Goal: Transaction & Acquisition: Obtain resource

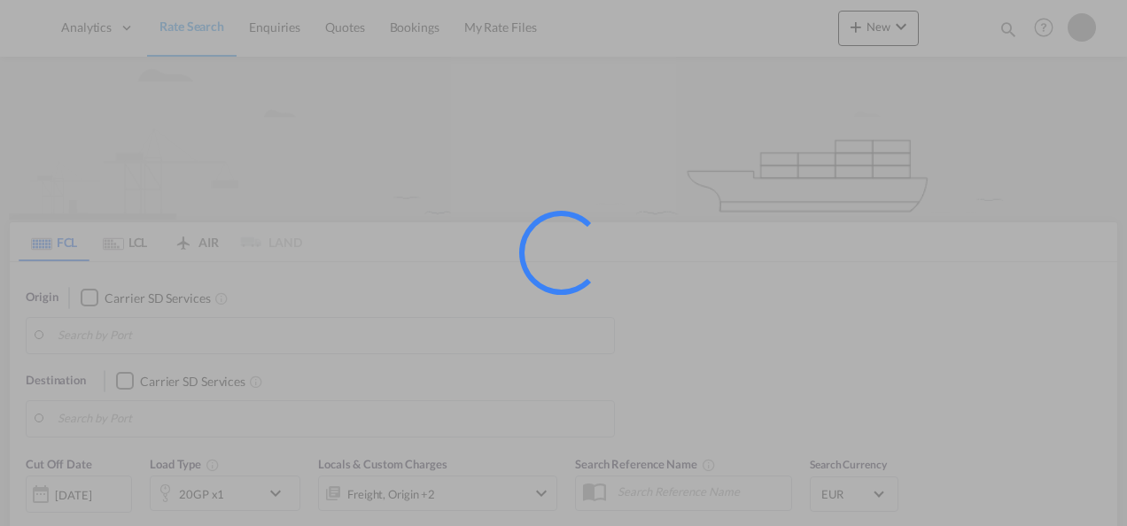
type input "[GEOGRAPHIC_DATA], [GEOGRAPHIC_DATA]"
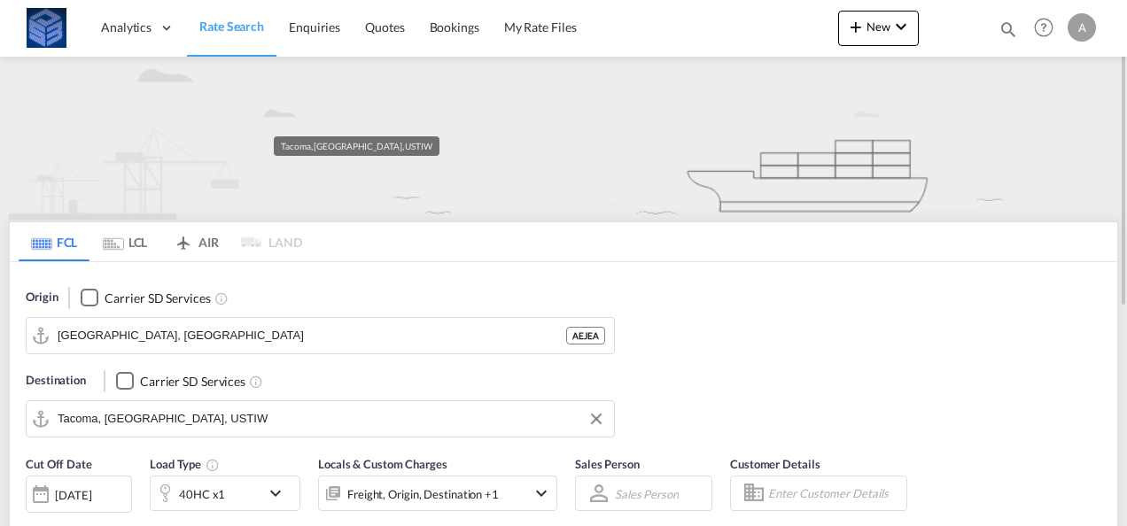
click at [186, 422] on input "Tacoma, [GEOGRAPHIC_DATA], USTIW" at bounding box center [332, 419] width 548 height 27
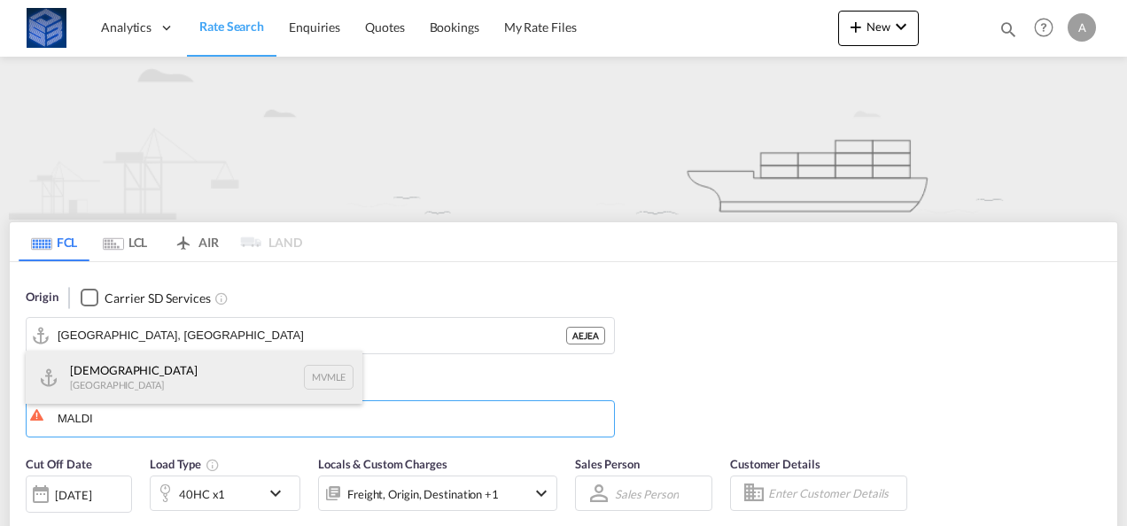
click at [169, 392] on div "[DEMOGRAPHIC_DATA] [GEOGRAPHIC_DATA] MVMLE" at bounding box center [194, 377] width 337 height 53
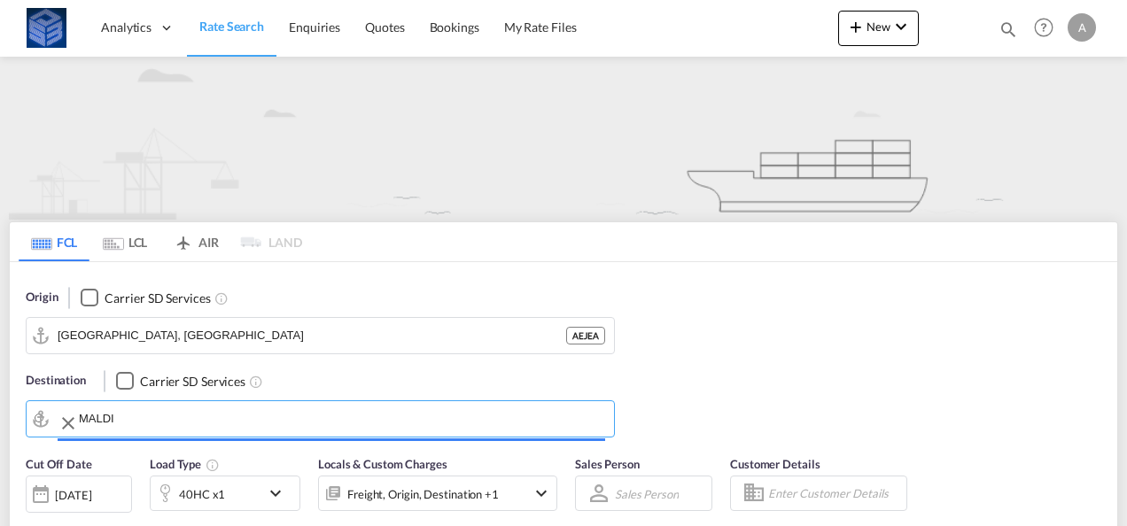
type input "[DEMOGRAPHIC_DATA], MVMLE"
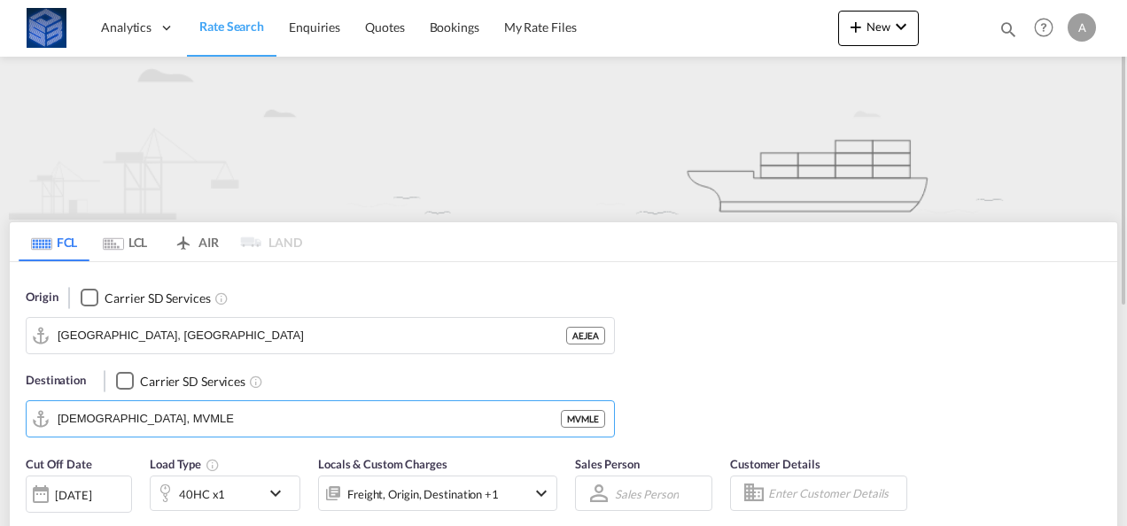
click at [248, 487] on div "40HC x1" at bounding box center [206, 493] width 110 height 35
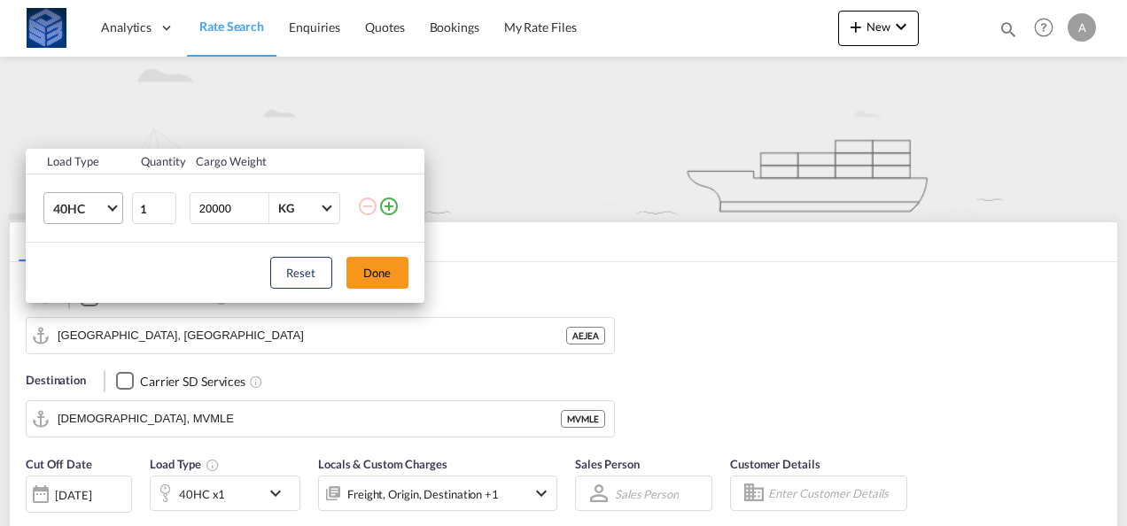
click at [105, 213] on md-select-value "40HC" at bounding box center [86, 208] width 71 height 30
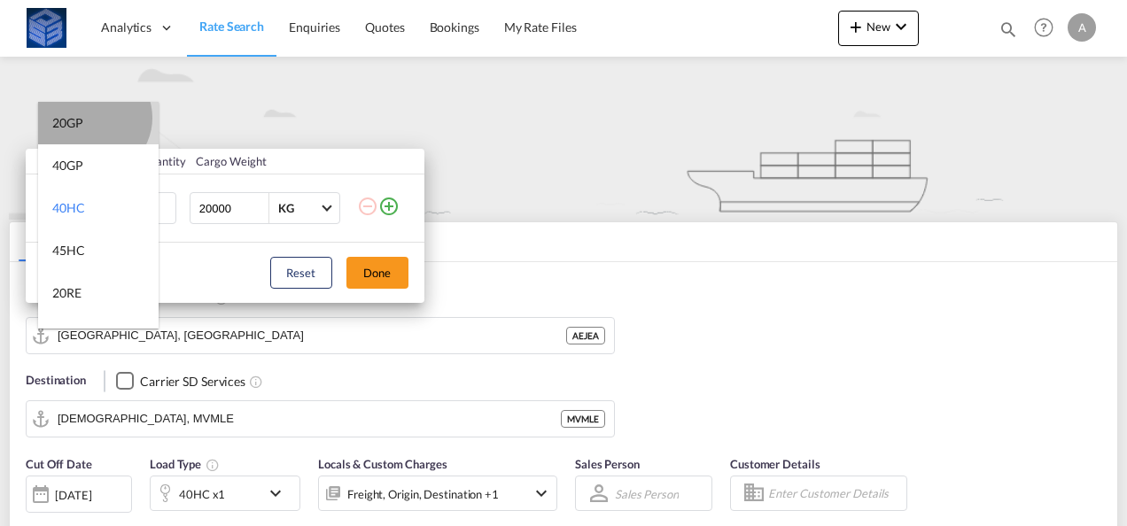
click at [92, 118] on md-option "20GP" at bounding box center [98, 123] width 120 height 43
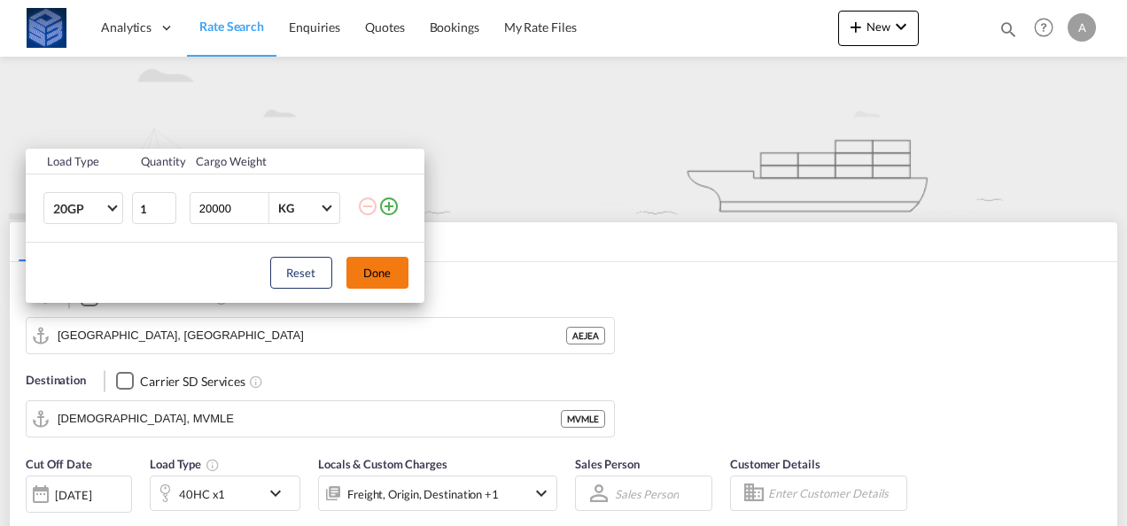
click at [373, 271] on button "Done" at bounding box center [377, 273] width 62 height 32
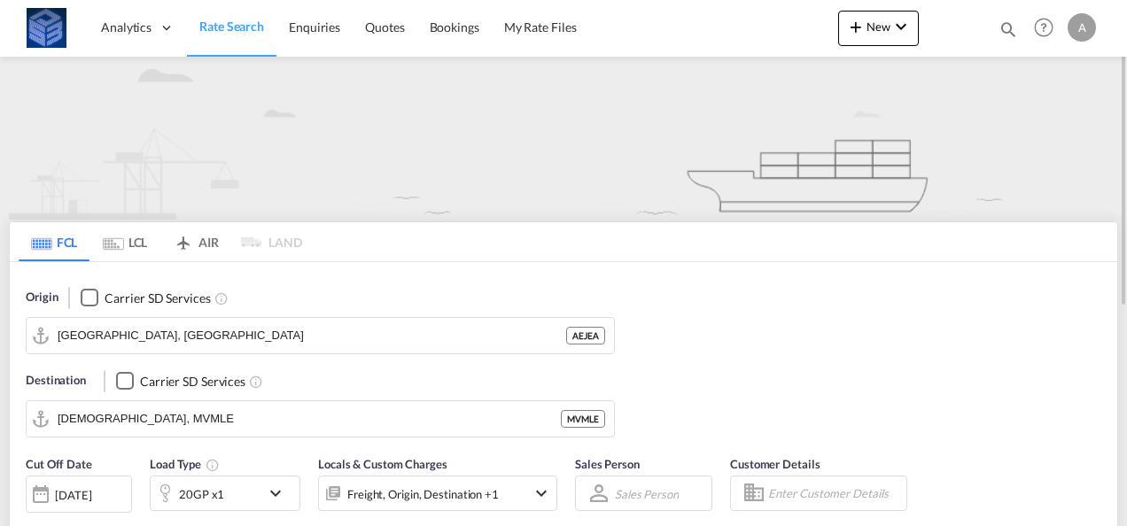
scroll to position [89, 0]
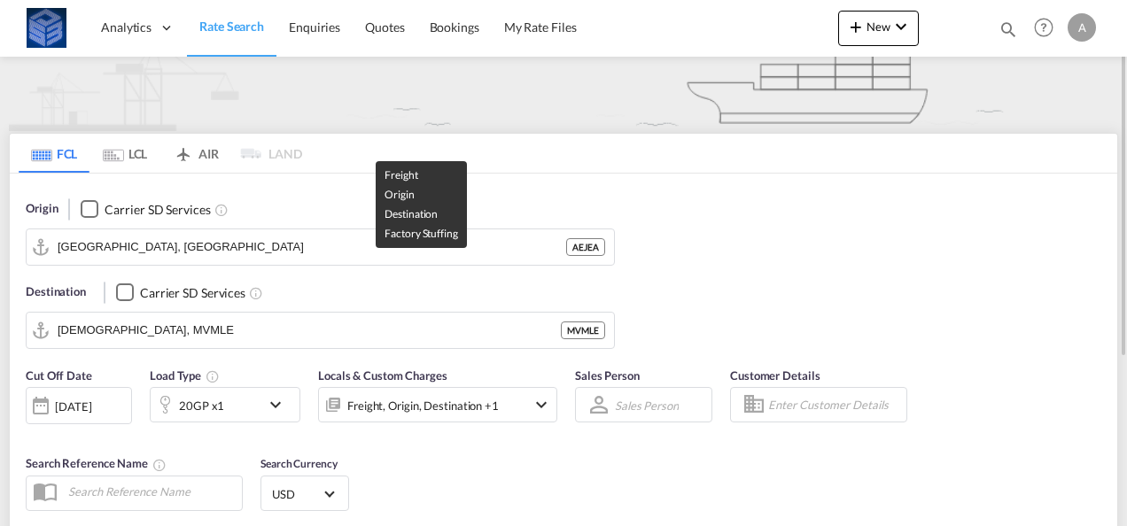
click at [430, 403] on div "Freight, Origin, Destination +1" at bounding box center [422, 405] width 151 height 25
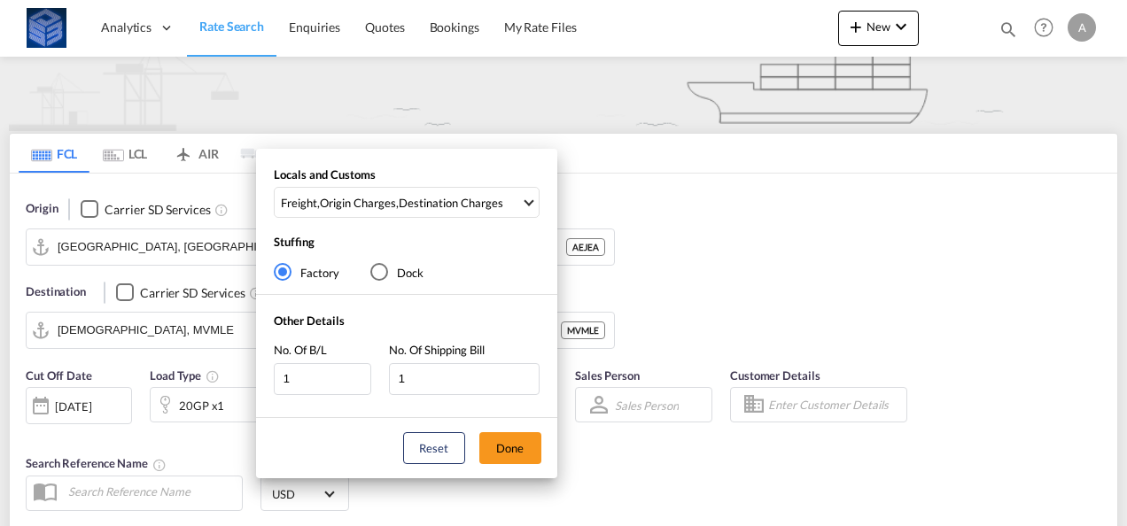
click at [596, 484] on div "Locals and Customs Freight , Origin Charges , Destination Charges Clear All Sel…" at bounding box center [563, 263] width 1127 height 526
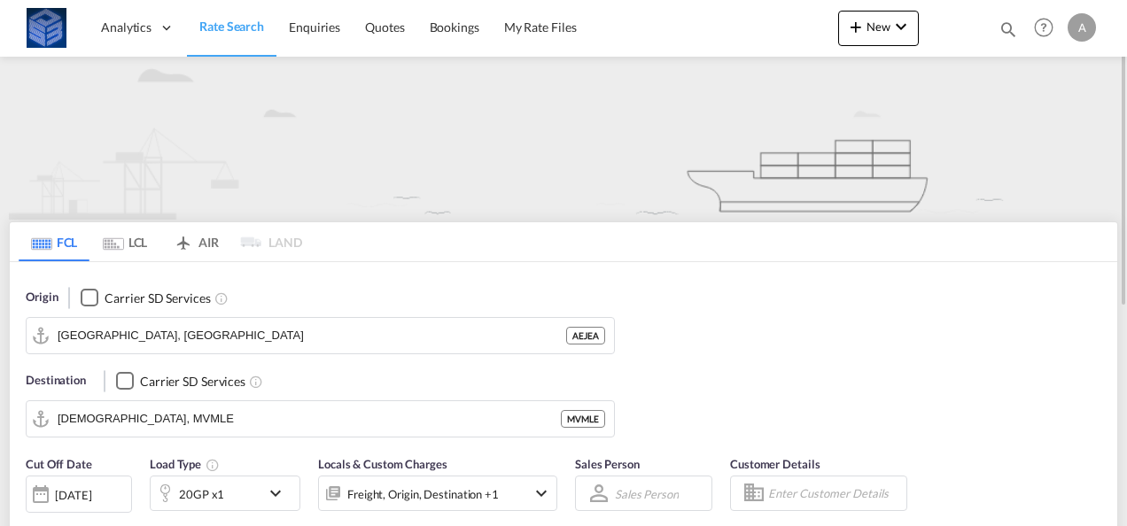
scroll to position [177, 0]
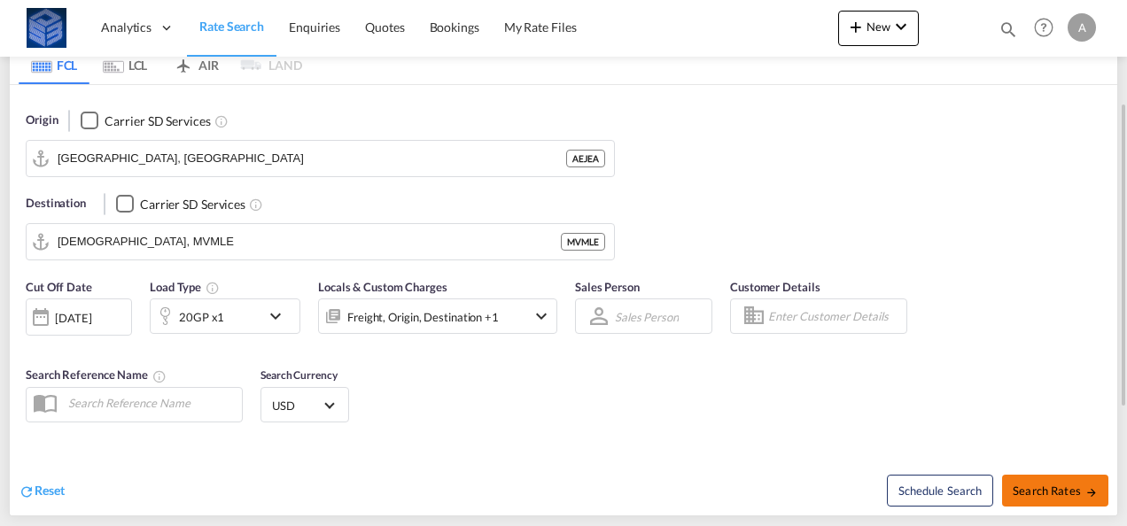
click at [1021, 489] on span "Search Rates" at bounding box center [1055, 491] width 85 height 14
type input "AEJEA to MVMLE / [DATE]"
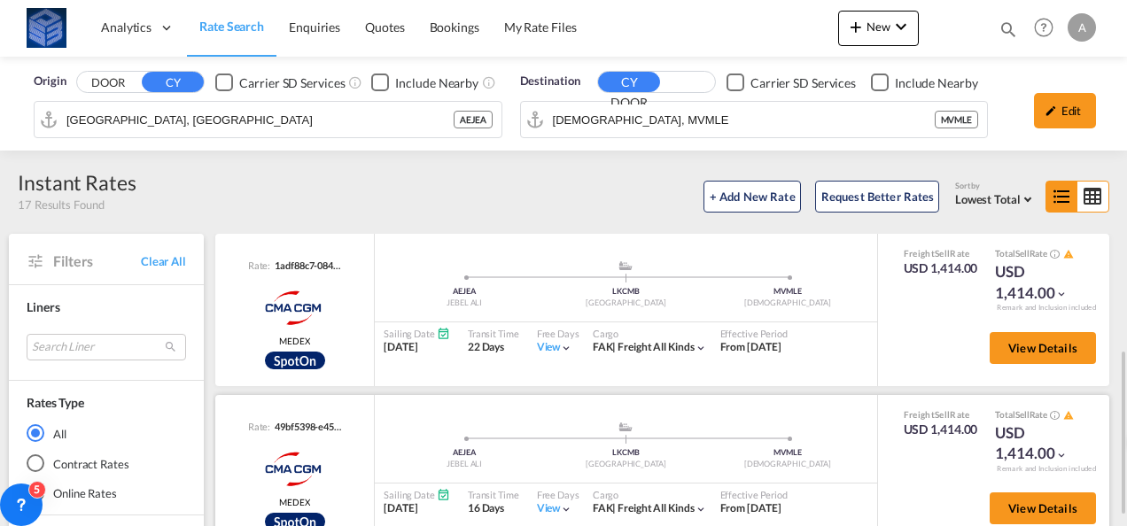
scroll to position [532, 0]
